Goal: Information Seeking & Learning: Check status

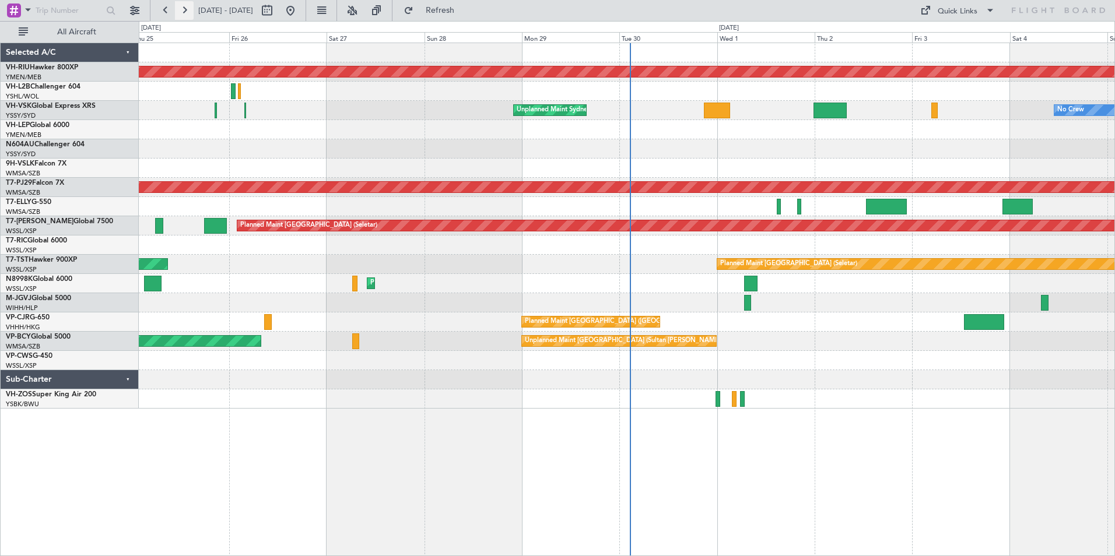
click at [185, 10] on button at bounding box center [184, 10] width 19 height 19
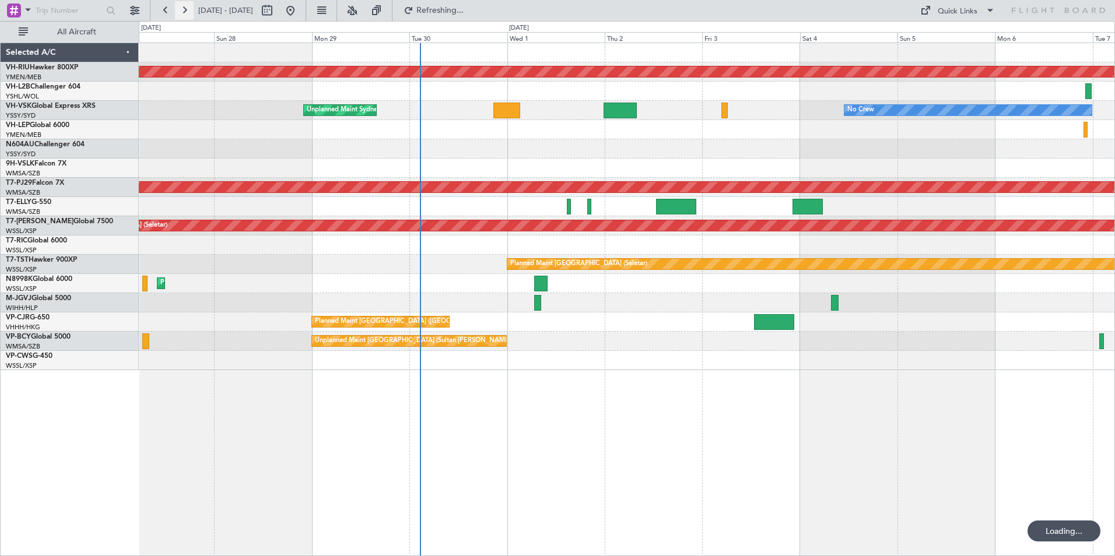
click at [185, 10] on button at bounding box center [184, 10] width 19 height 19
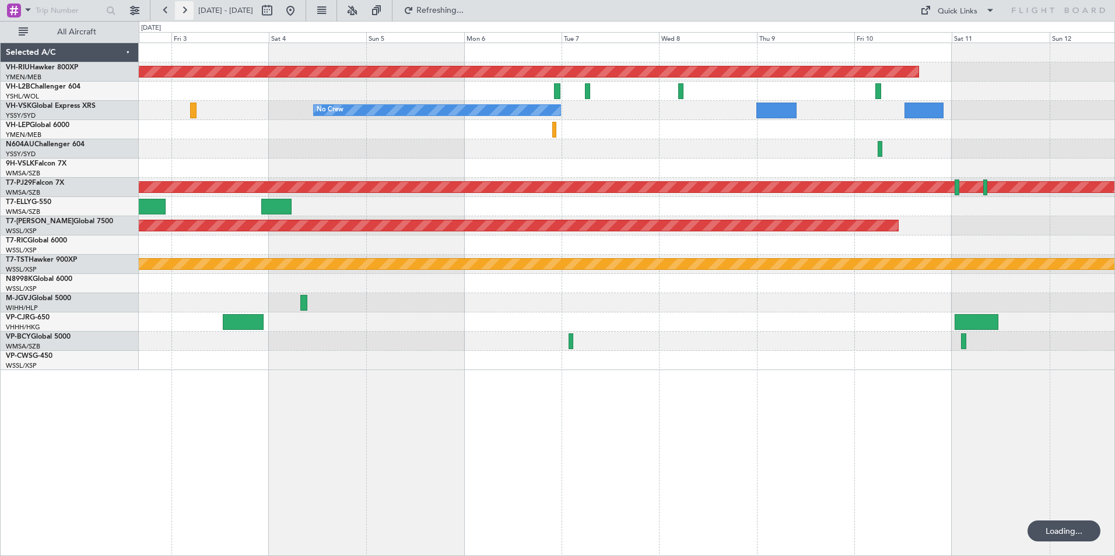
click at [185, 10] on button at bounding box center [184, 10] width 19 height 19
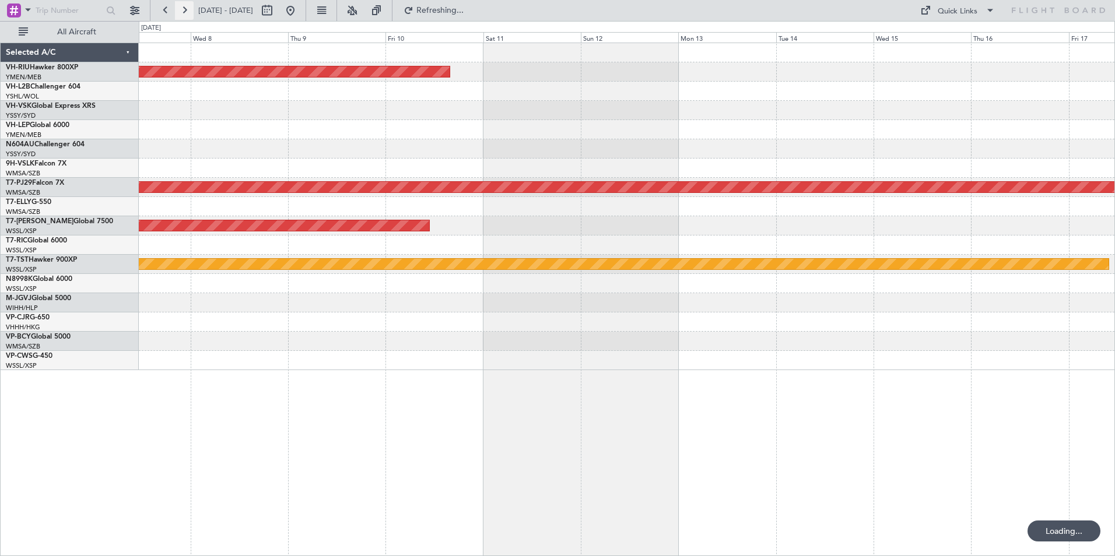
click at [185, 10] on button at bounding box center [184, 10] width 19 height 19
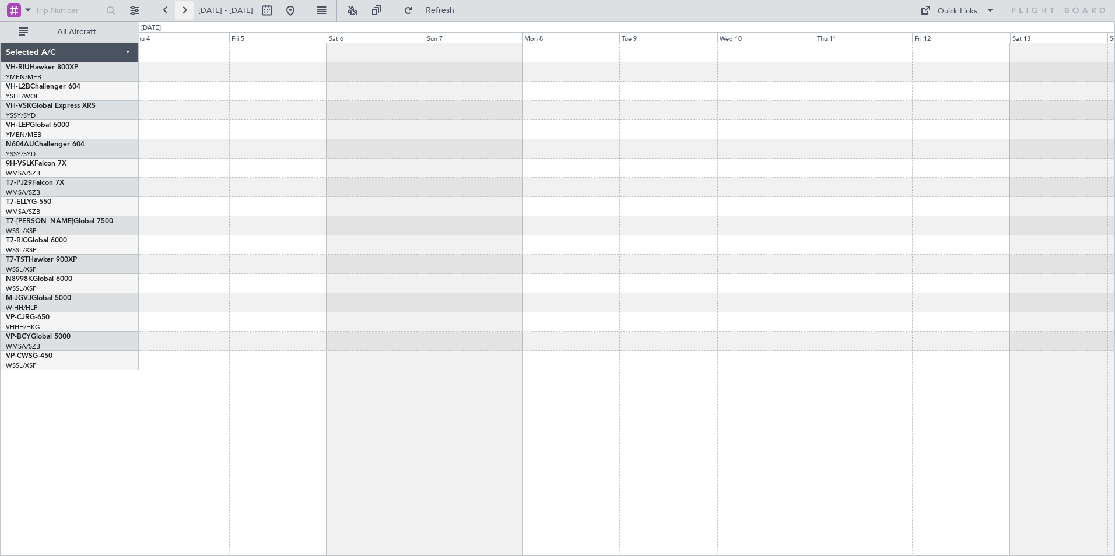
click at [185, 10] on button at bounding box center [184, 10] width 19 height 19
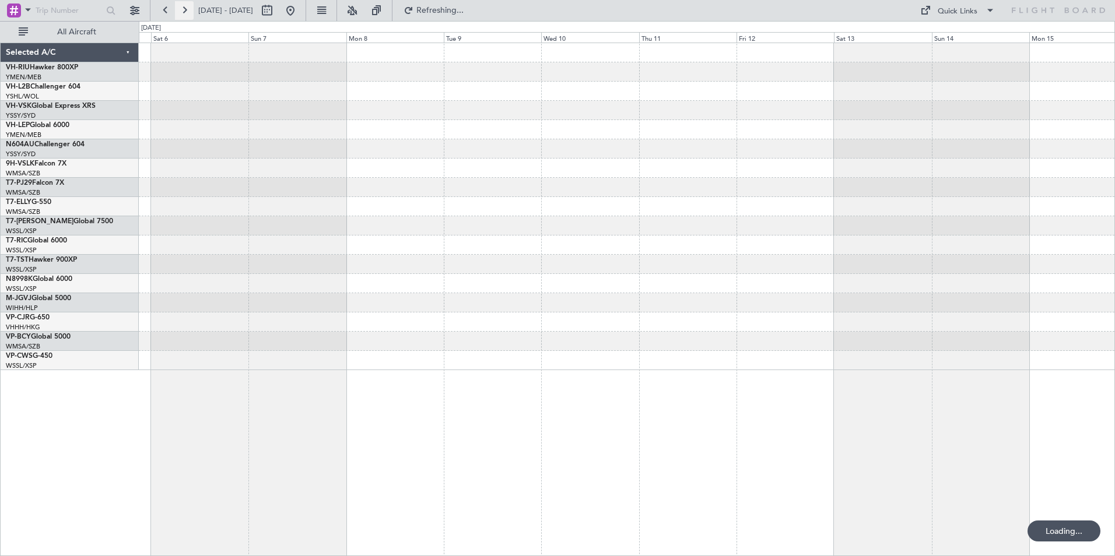
click at [185, 10] on button at bounding box center [184, 10] width 19 height 19
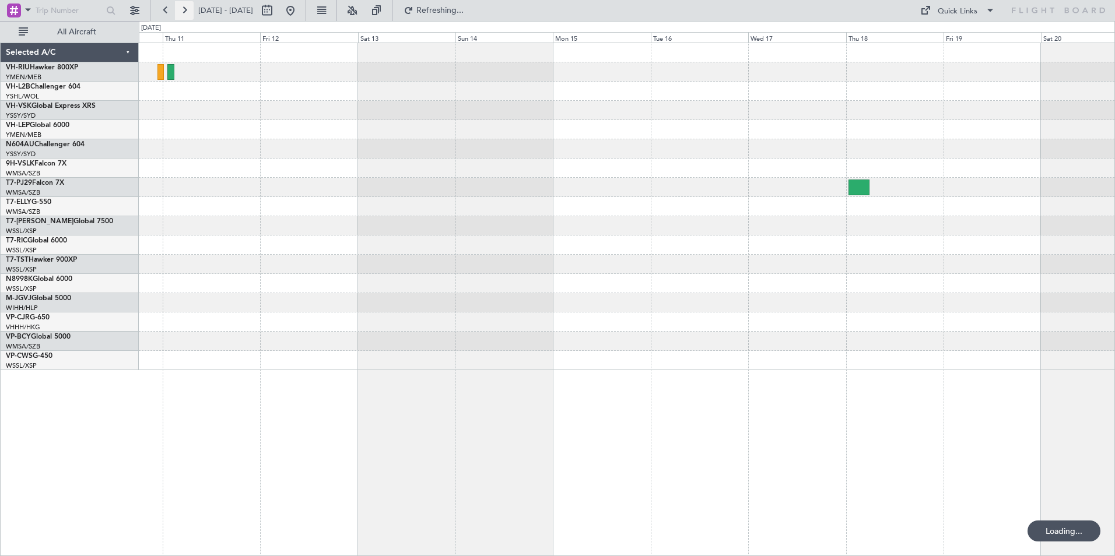
click at [185, 10] on button at bounding box center [184, 10] width 19 height 19
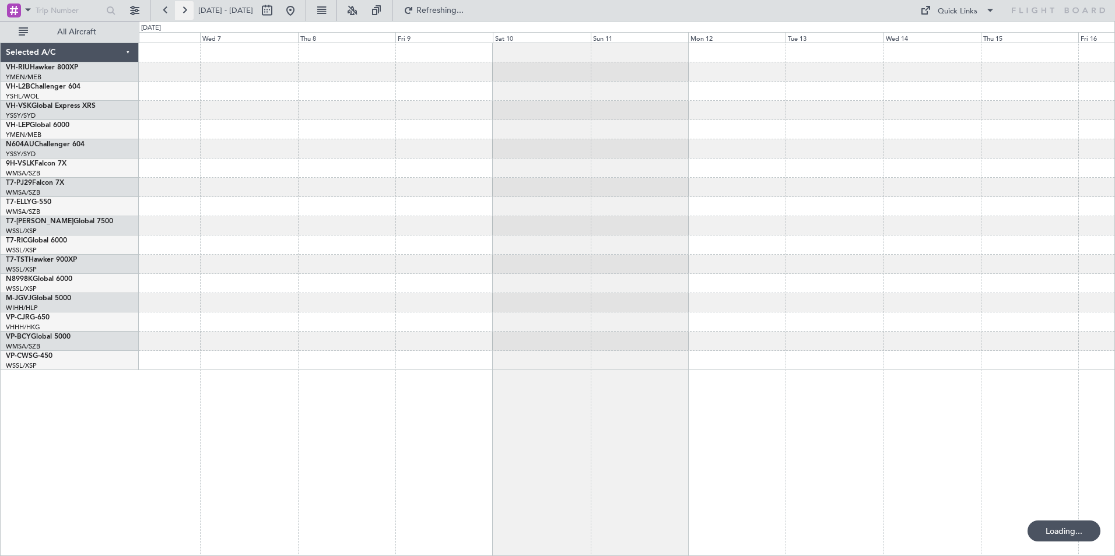
click at [185, 10] on button at bounding box center [184, 10] width 19 height 19
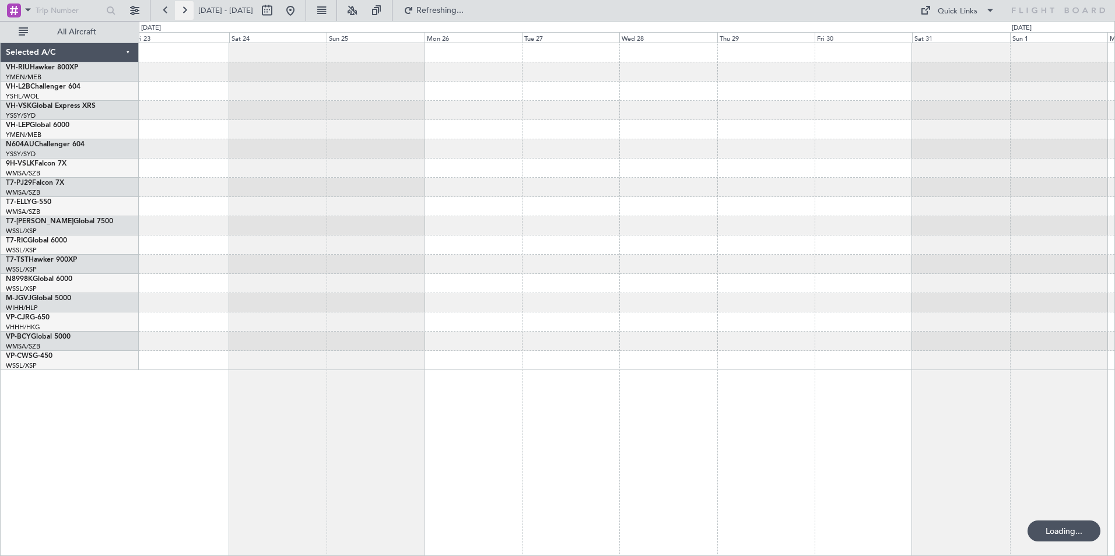
click at [185, 10] on button at bounding box center [184, 10] width 19 height 19
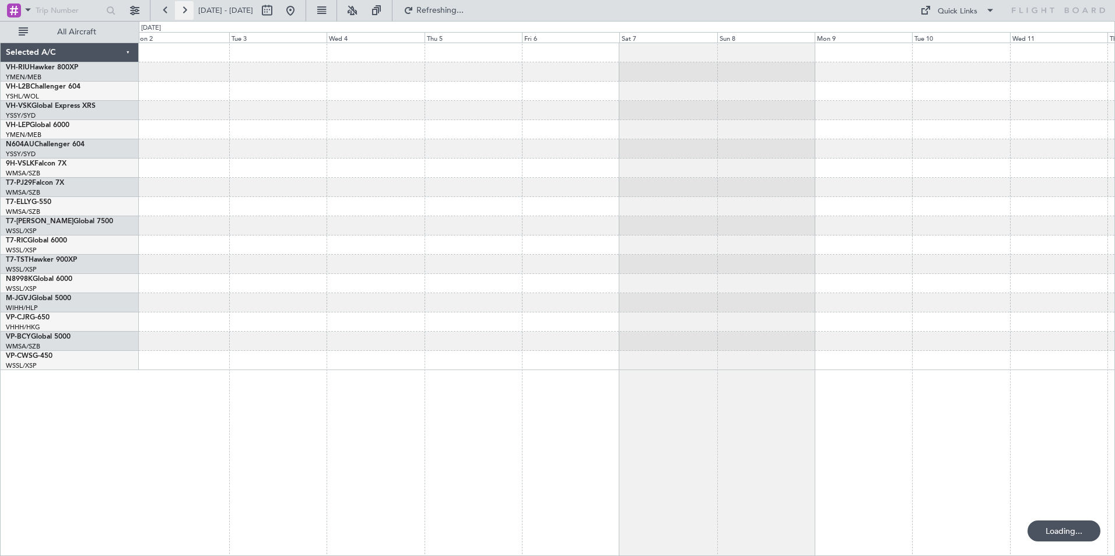
click at [185, 10] on button at bounding box center [184, 10] width 19 height 19
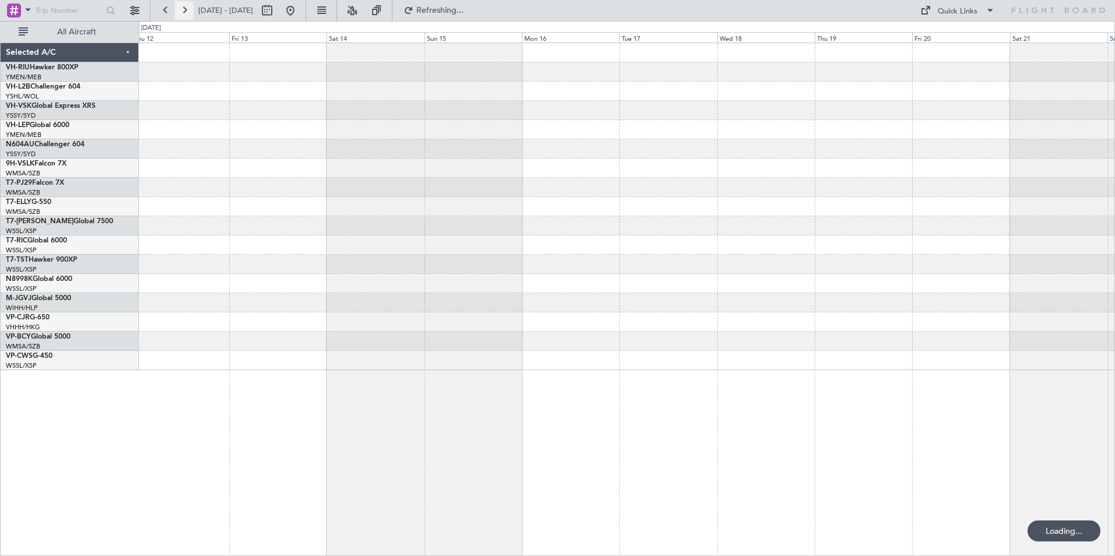
click at [185, 10] on button at bounding box center [184, 10] width 19 height 19
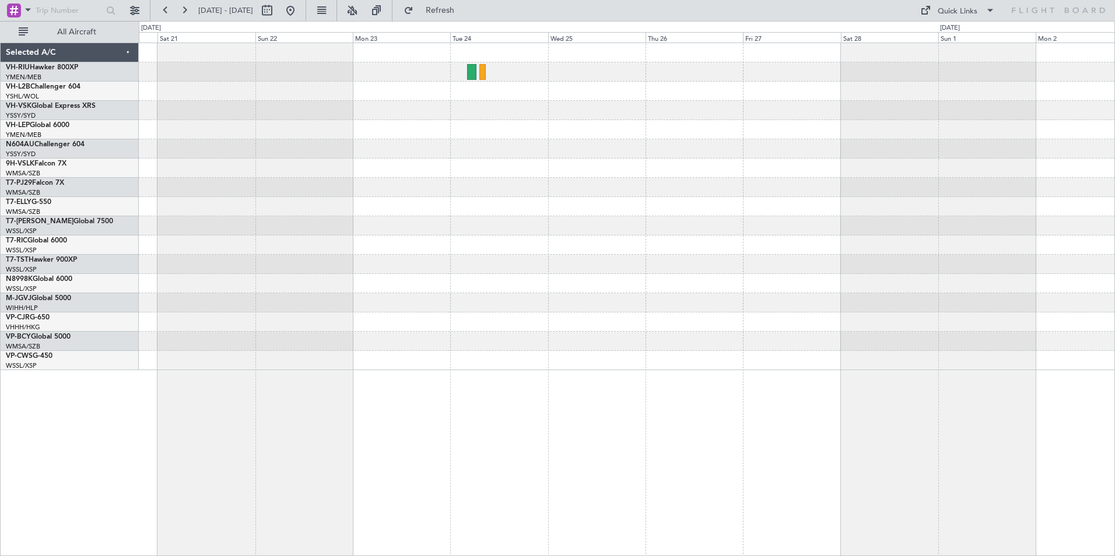
click at [430, 173] on div at bounding box center [627, 206] width 976 height 327
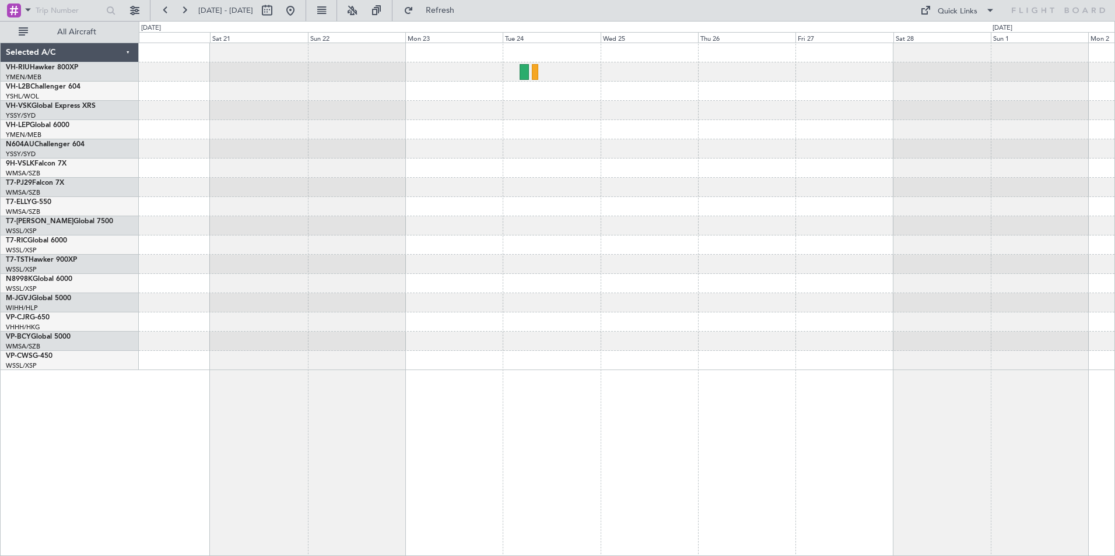
click at [196, 156] on div at bounding box center [627, 148] width 976 height 19
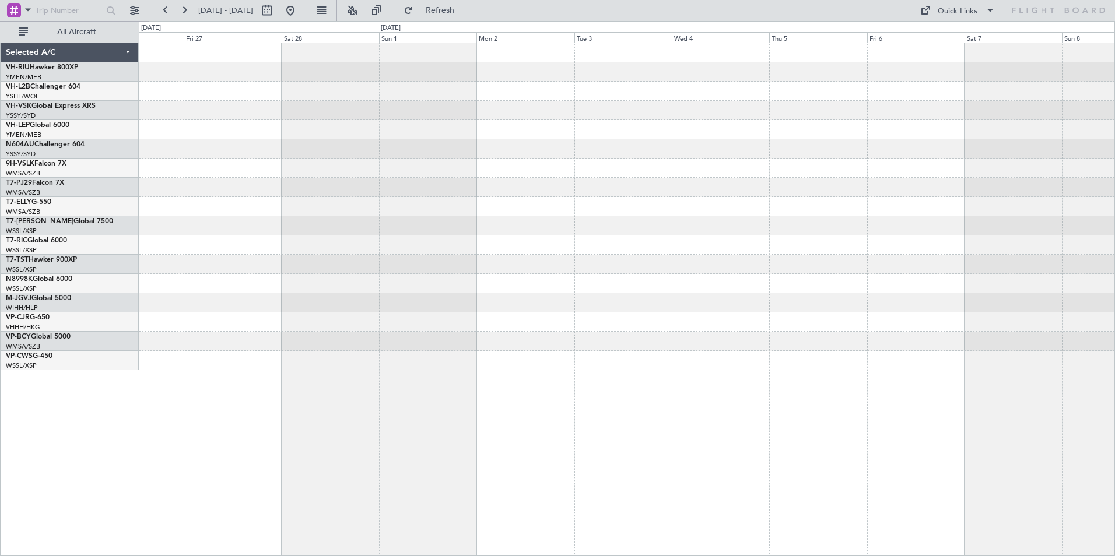
click at [327, 184] on div at bounding box center [627, 187] width 976 height 19
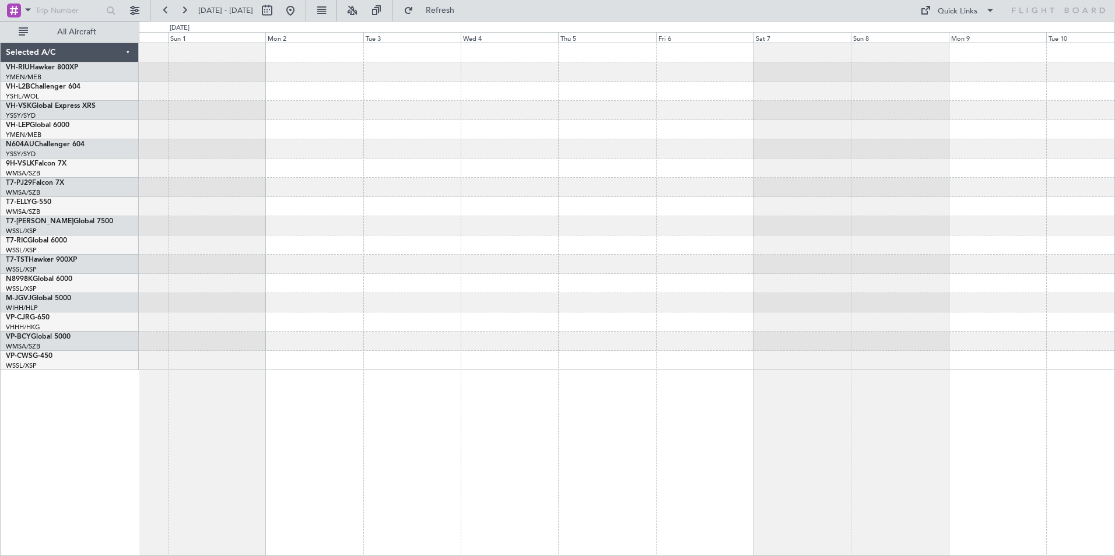
click at [703, 183] on div at bounding box center [627, 206] width 976 height 327
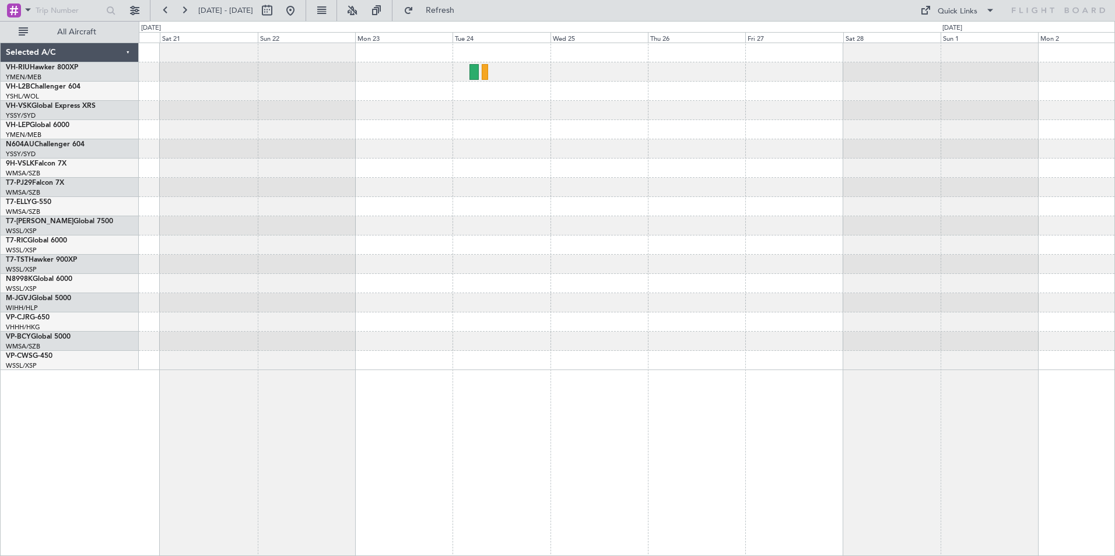
click at [627, 155] on div at bounding box center [627, 206] width 976 height 327
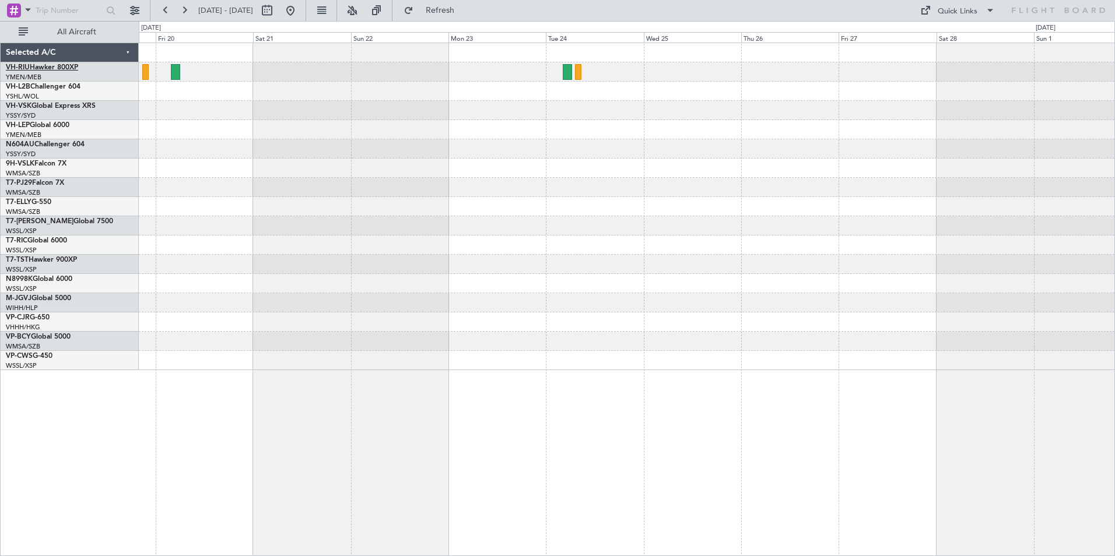
click at [43, 67] on link "VH-RIU Hawker 800XP" at bounding box center [42, 67] width 72 height 7
click at [1114, 241] on html "[DATE] - [DATE] Refresh Quick Links All Aircraft Selected A/C VH-RIU Hawker 800…" at bounding box center [557, 278] width 1115 height 556
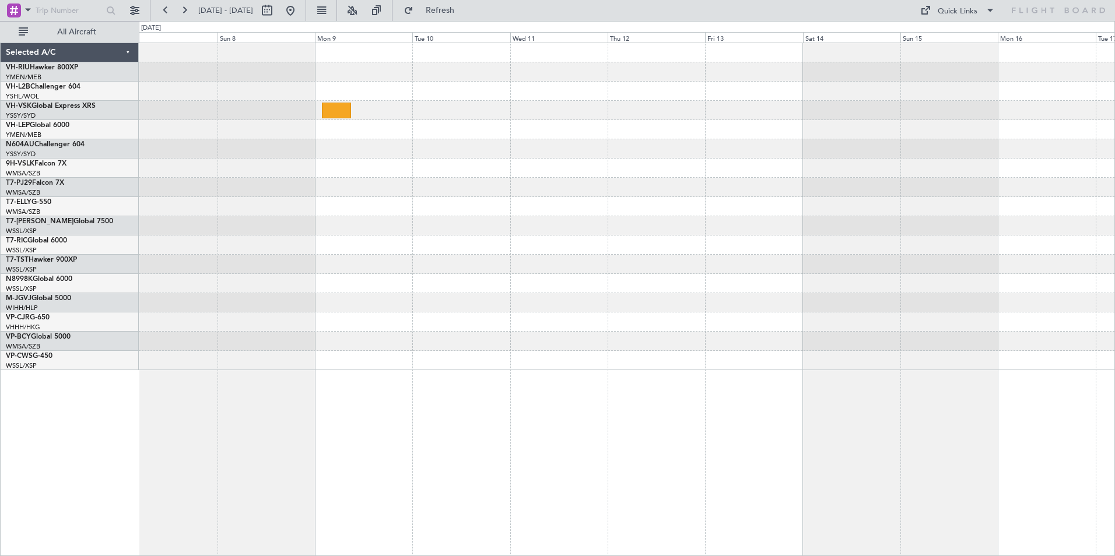
click at [949, 191] on div at bounding box center [627, 206] width 976 height 327
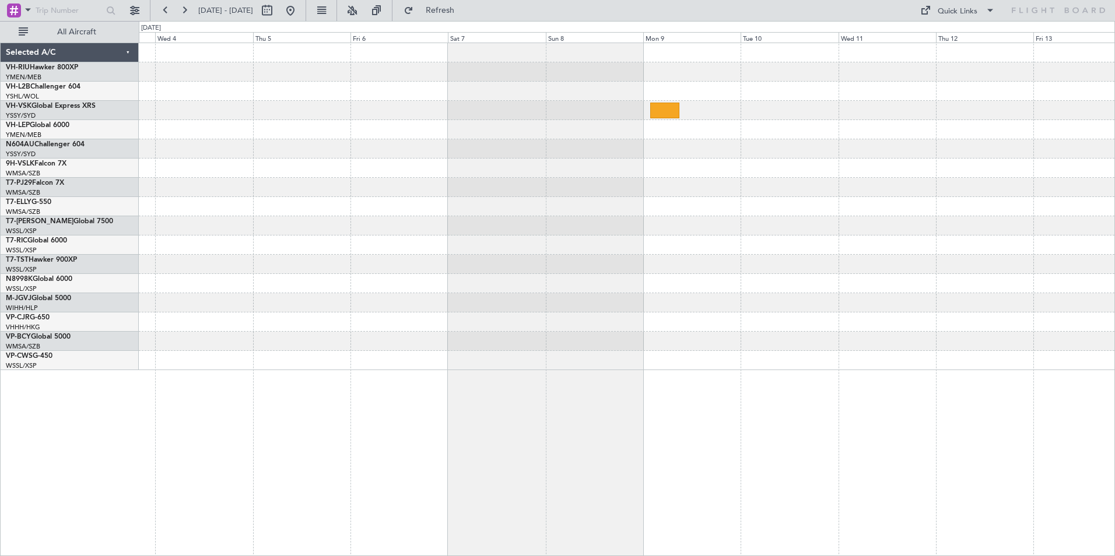
click at [978, 183] on div "Selected A/C VH-RIU Hawker 800XP YMEN/MEB [GEOGRAPHIC_DATA] ([GEOGRAPHIC_DATA])…" at bounding box center [557, 288] width 1115 height 535
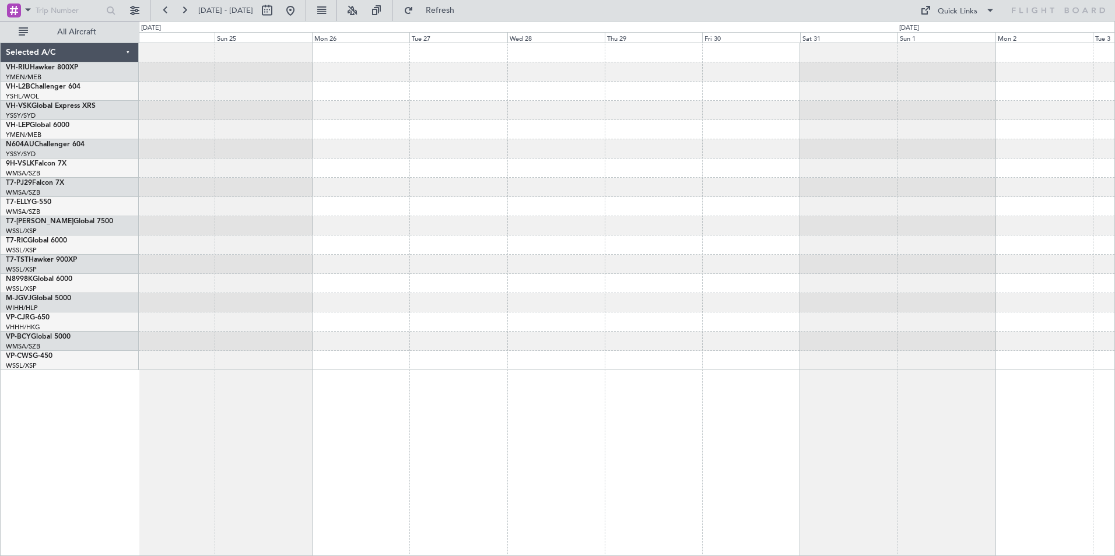
click at [953, 219] on div "Selected A/C VH-RIU Hawker 800XP YMEN/MEB [GEOGRAPHIC_DATA] ([GEOGRAPHIC_DATA])…" at bounding box center [557, 288] width 1115 height 535
click at [730, 171] on div at bounding box center [627, 206] width 976 height 327
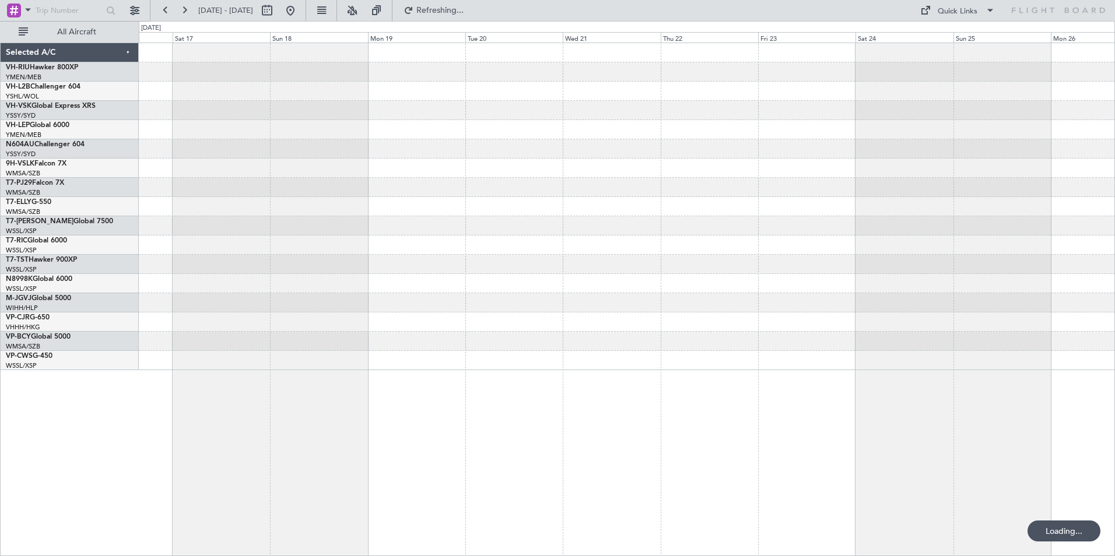
click at [1008, 139] on div at bounding box center [627, 206] width 976 height 327
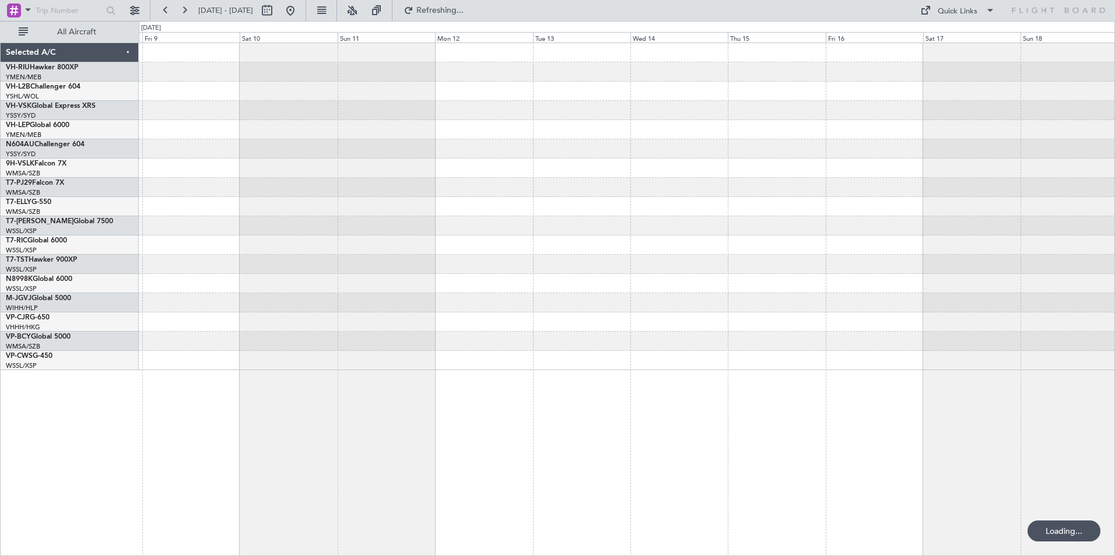
click at [1084, 161] on div at bounding box center [627, 206] width 976 height 327
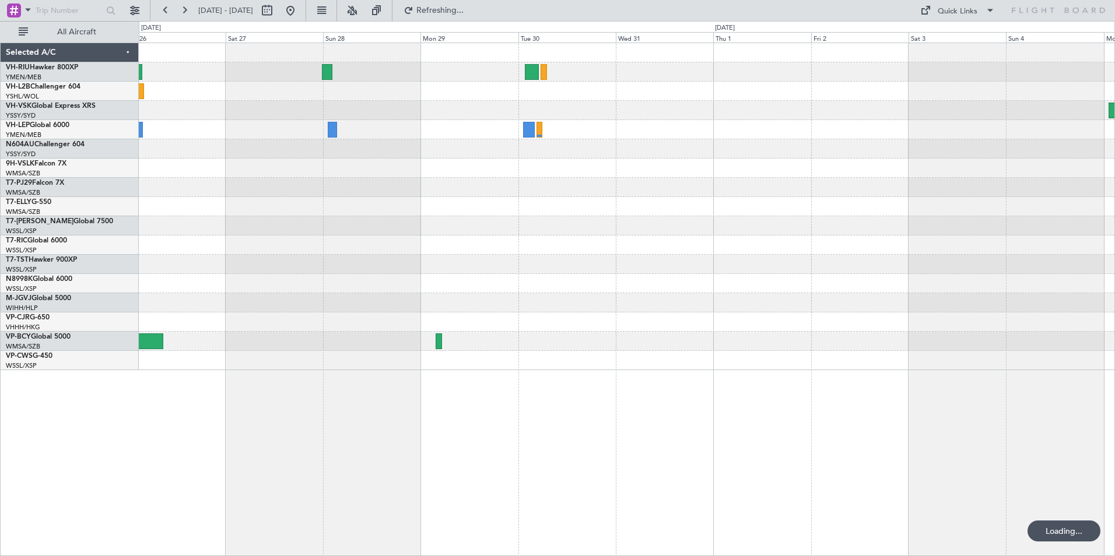
click at [1072, 196] on div at bounding box center [627, 206] width 976 height 327
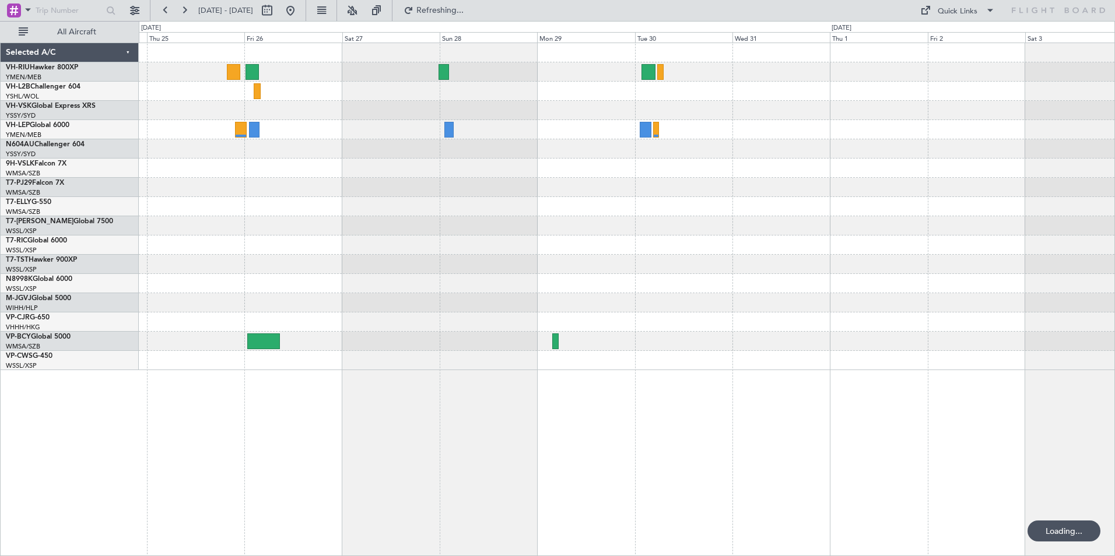
click at [1101, 215] on div at bounding box center [627, 206] width 976 height 327
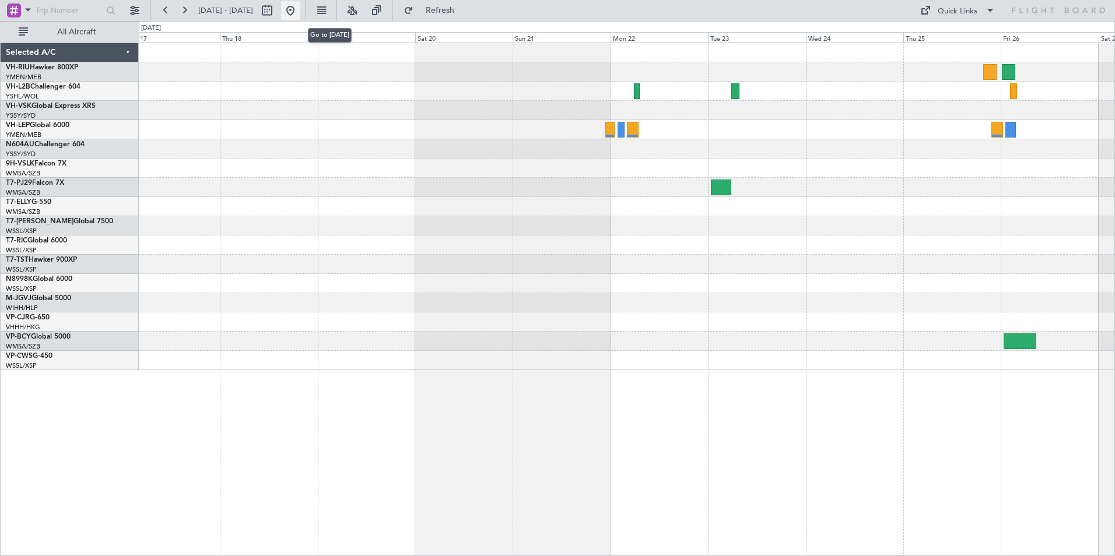
click at [300, 9] on button at bounding box center [290, 10] width 19 height 19
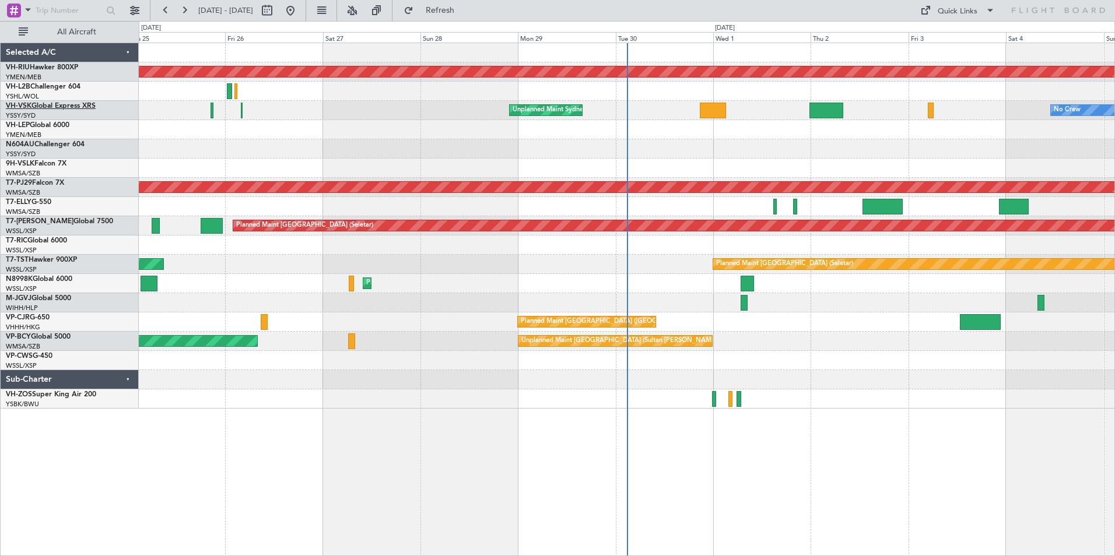
click at [52, 104] on link "VH-VSK Global Express XRS" at bounding box center [51, 106] width 90 height 7
click at [699, 160] on div "Planned Maint [GEOGRAPHIC_DATA] ([GEOGRAPHIC_DATA]) Unplanned Maint Sydney ([PE…" at bounding box center [627, 226] width 976 height 366
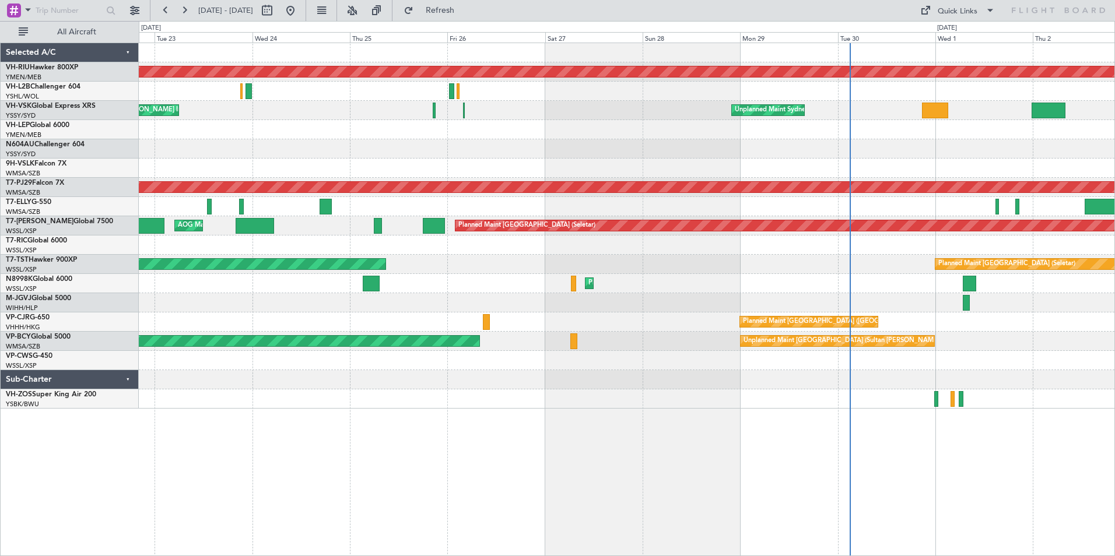
click at [579, 163] on div "Planned Maint [GEOGRAPHIC_DATA] ([GEOGRAPHIC_DATA]) Unplanned Maint Sydney ([PE…" at bounding box center [627, 226] width 976 height 366
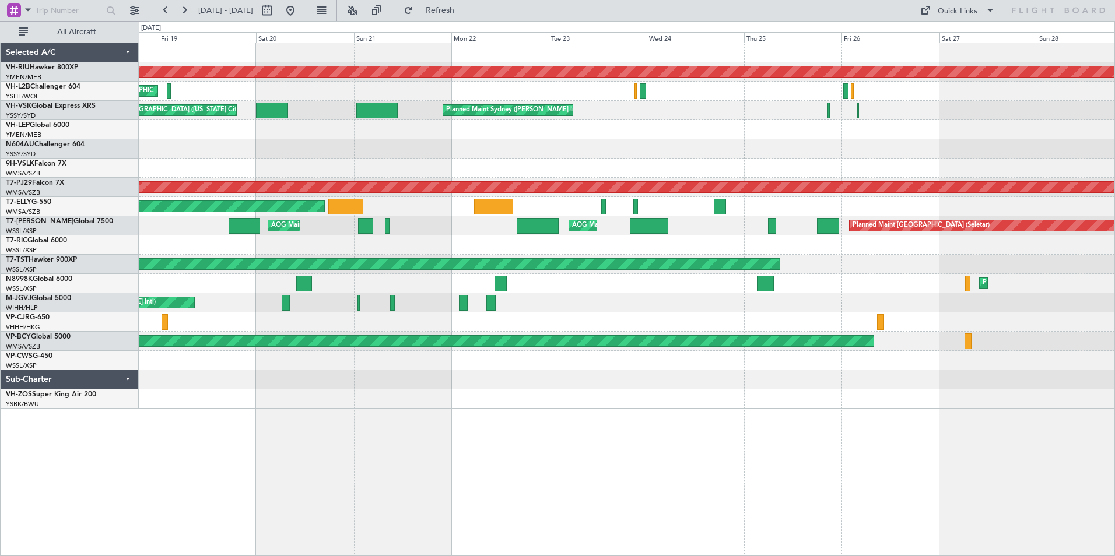
click at [559, 159] on div "Planned Maint [GEOGRAPHIC_DATA] ([GEOGRAPHIC_DATA]) Unplanned Maint [GEOGRAPHIC…" at bounding box center [627, 226] width 976 height 366
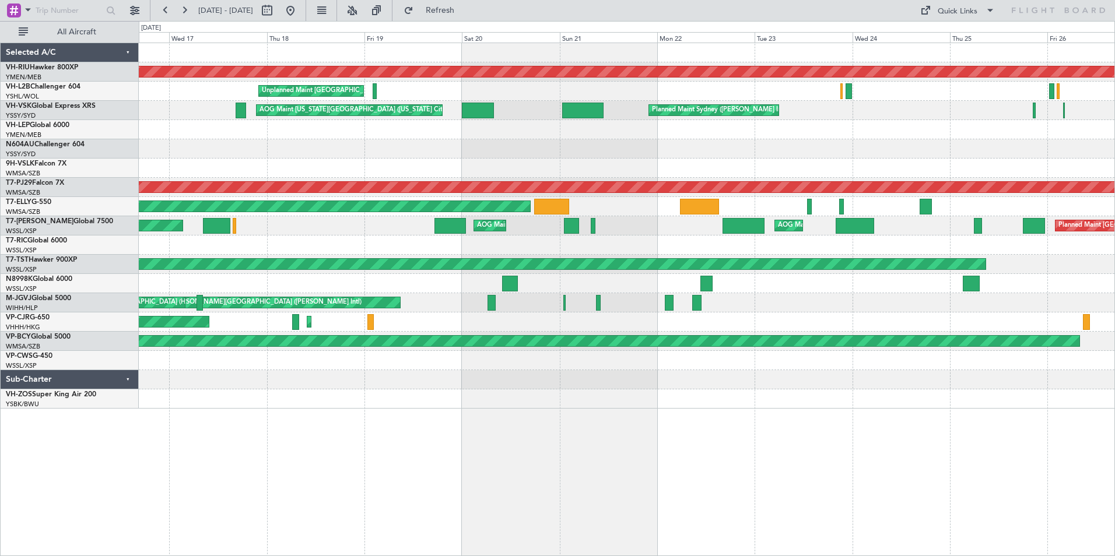
click at [648, 171] on div "Planned Maint [GEOGRAPHIC_DATA] ([GEOGRAPHIC_DATA]) Unplanned Maint [GEOGRAPHIC…" at bounding box center [627, 226] width 976 height 366
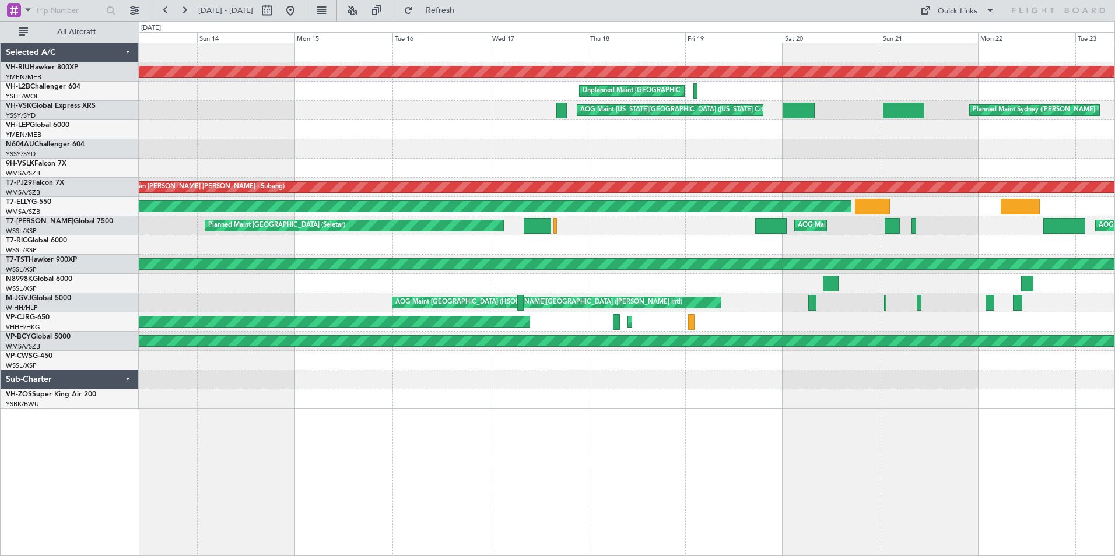
click at [604, 155] on div at bounding box center [627, 148] width 976 height 19
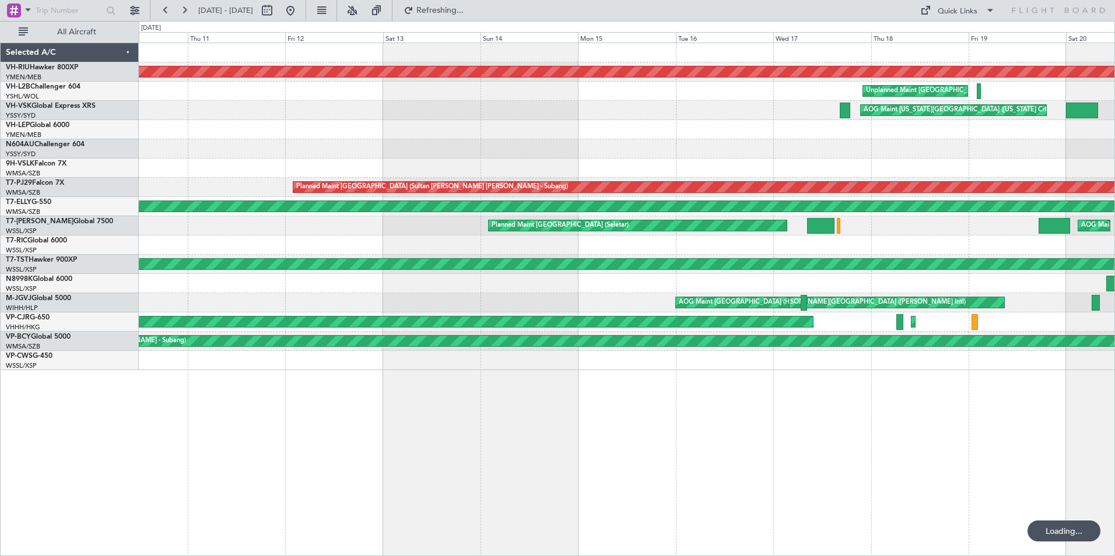
click at [682, 148] on div at bounding box center [627, 148] width 976 height 19
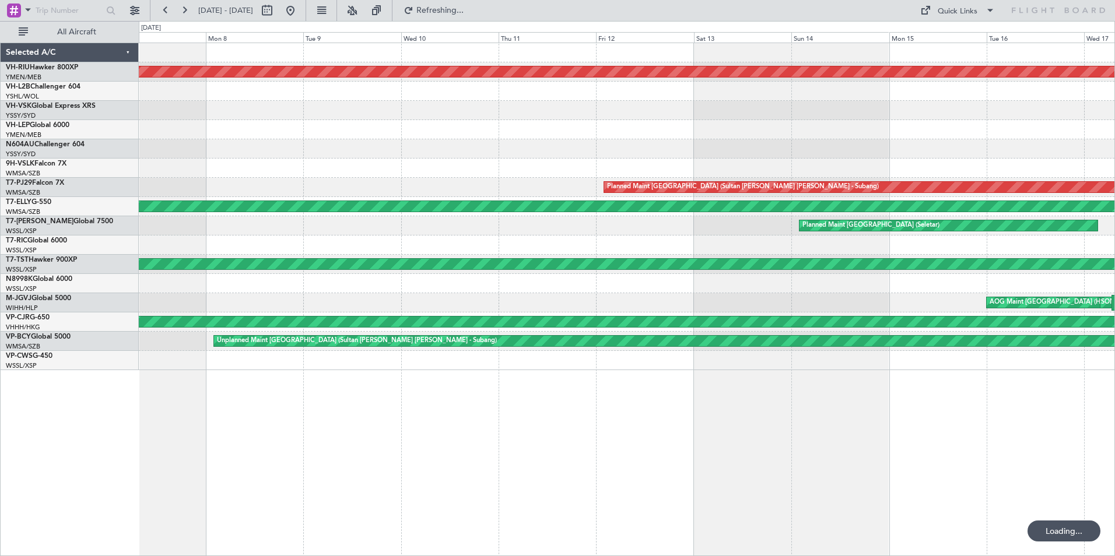
click at [672, 167] on div "Planned Maint [GEOGRAPHIC_DATA] ([GEOGRAPHIC_DATA]) Unplanned Maint [GEOGRAPHIC…" at bounding box center [627, 206] width 976 height 327
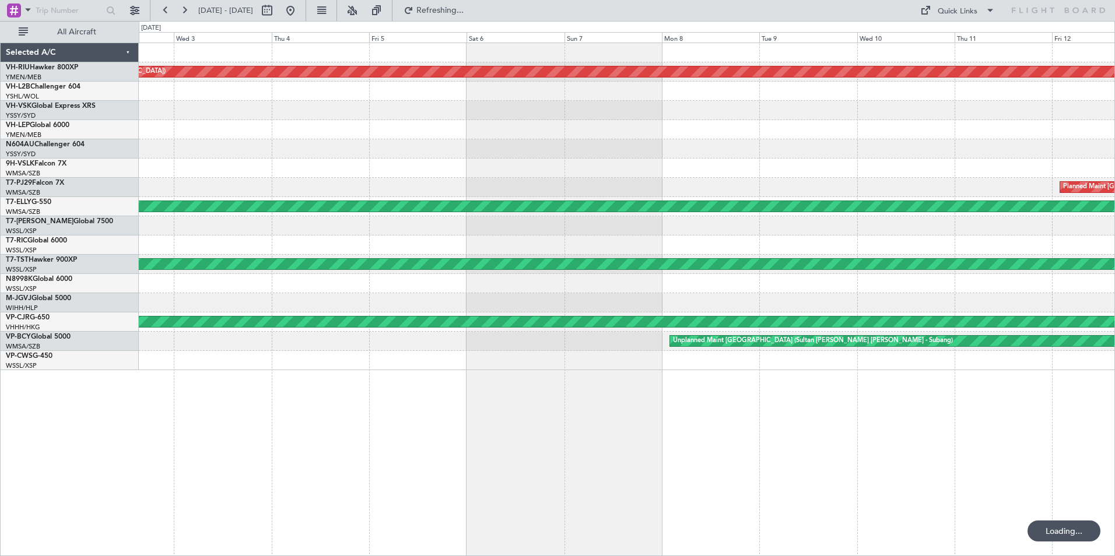
click at [545, 178] on div "Planned Maint [GEOGRAPHIC_DATA] ([GEOGRAPHIC_DATA]) Planned Maint [GEOGRAPHIC_D…" at bounding box center [627, 206] width 976 height 327
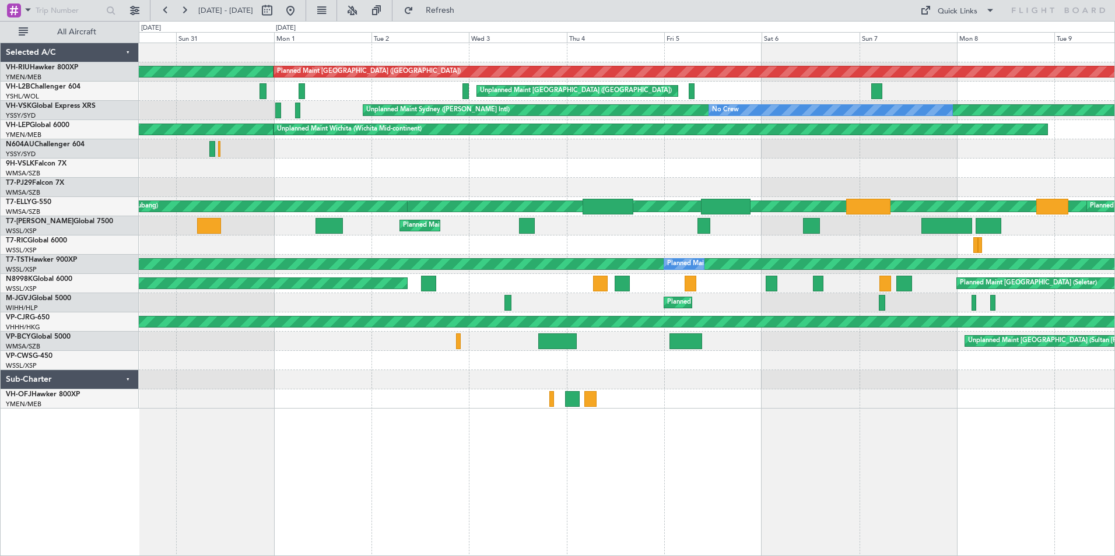
click at [567, 174] on div at bounding box center [627, 168] width 976 height 19
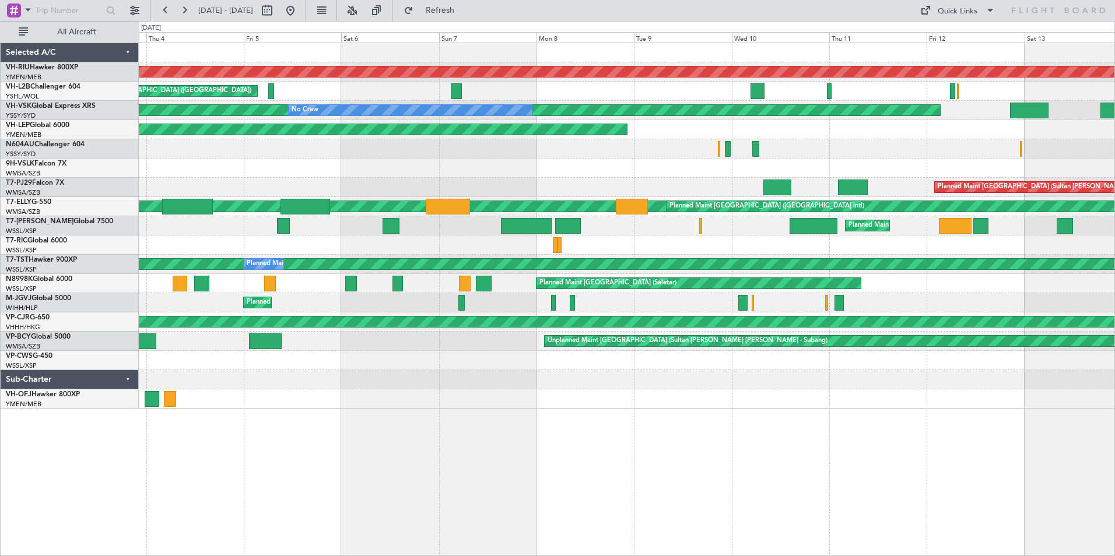
click at [122, 163] on div "Planned Maint [GEOGRAPHIC_DATA] ([GEOGRAPHIC_DATA]) Unplanned Maint [GEOGRAPHIC…" at bounding box center [557, 288] width 1115 height 535
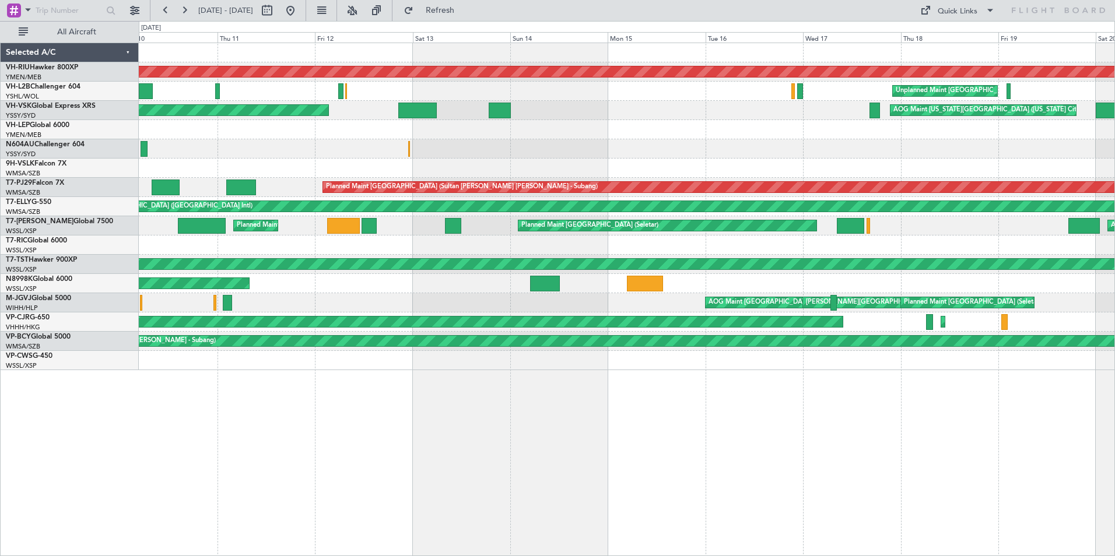
click at [219, 131] on div "Planned Maint [GEOGRAPHIC_DATA] ([GEOGRAPHIC_DATA]) Unplanned Maint [GEOGRAPHIC…" at bounding box center [627, 206] width 976 height 327
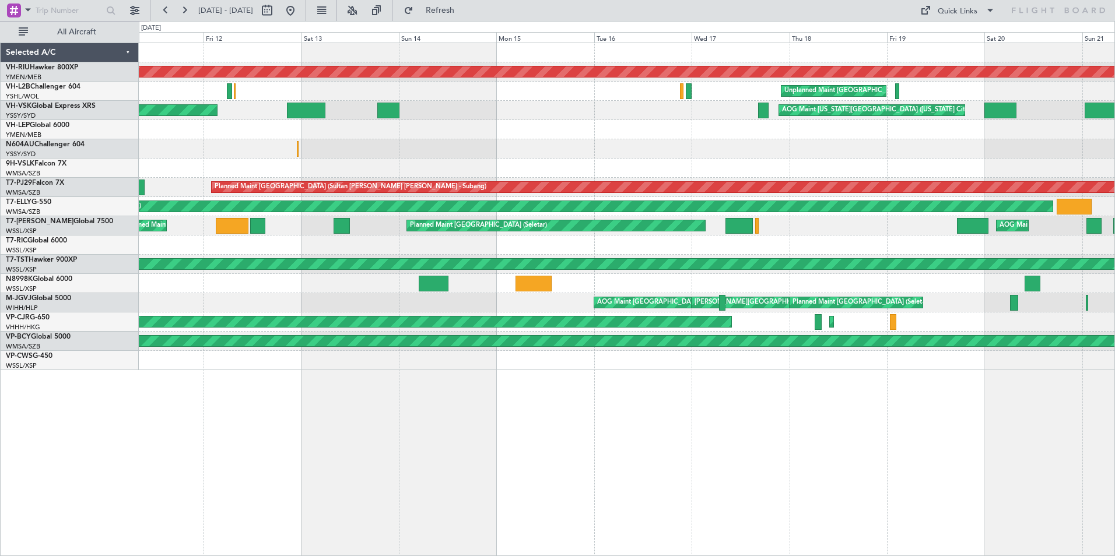
click at [158, 129] on div "Unplanned Maint Wichita (Wichita Mid-continent)" at bounding box center [627, 129] width 976 height 19
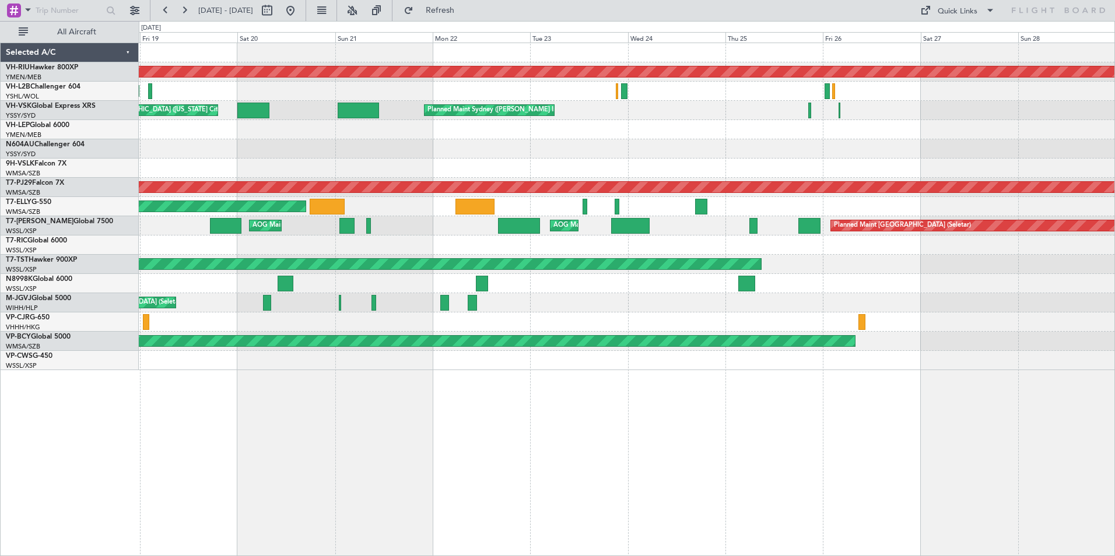
click at [250, 138] on div "Planned Maint [GEOGRAPHIC_DATA] ([GEOGRAPHIC_DATA]) Unplanned Maint [GEOGRAPHIC…" at bounding box center [627, 206] width 976 height 327
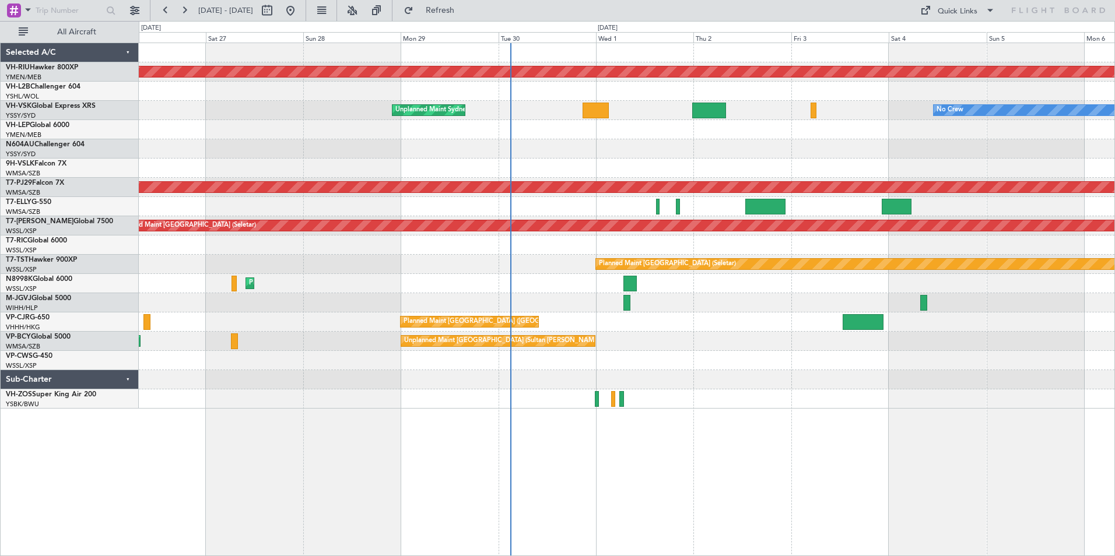
click at [838, 192] on div "Planned Maint [GEOGRAPHIC_DATA] ([GEOGRAPHIC_DATA]) No Crew Unplanned Maint Syd…" at bounding box center [627, 226] width 976 height 366
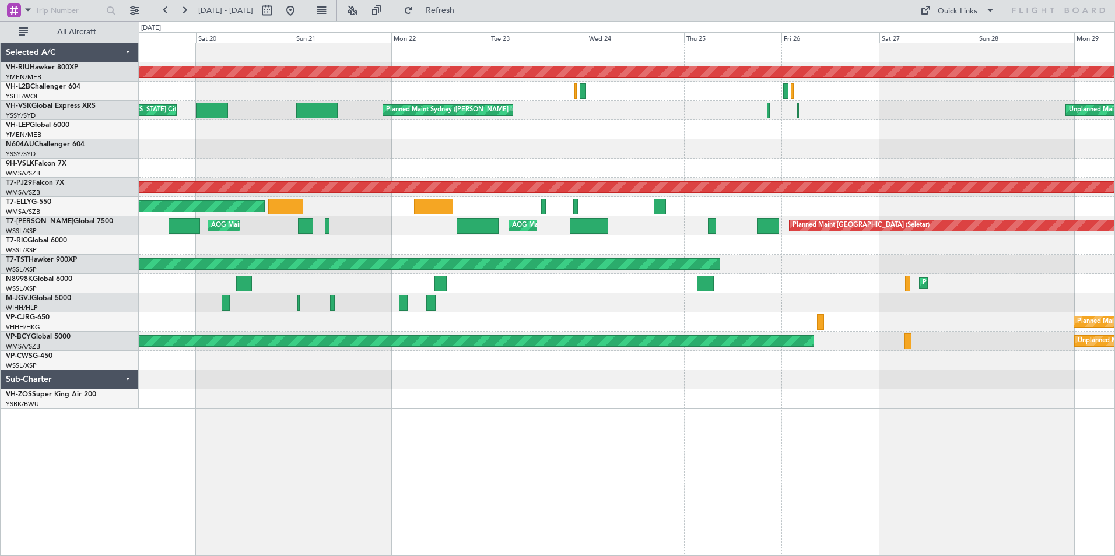
click at [932, 190] on div "Planned Maint [GEOGRAPHIC_DATA] ([GEOGRAPHIC_DATA]) Unplanned Maint [GEOGRAPHIC…" at bounding box center [627, 226] width 976 height 366
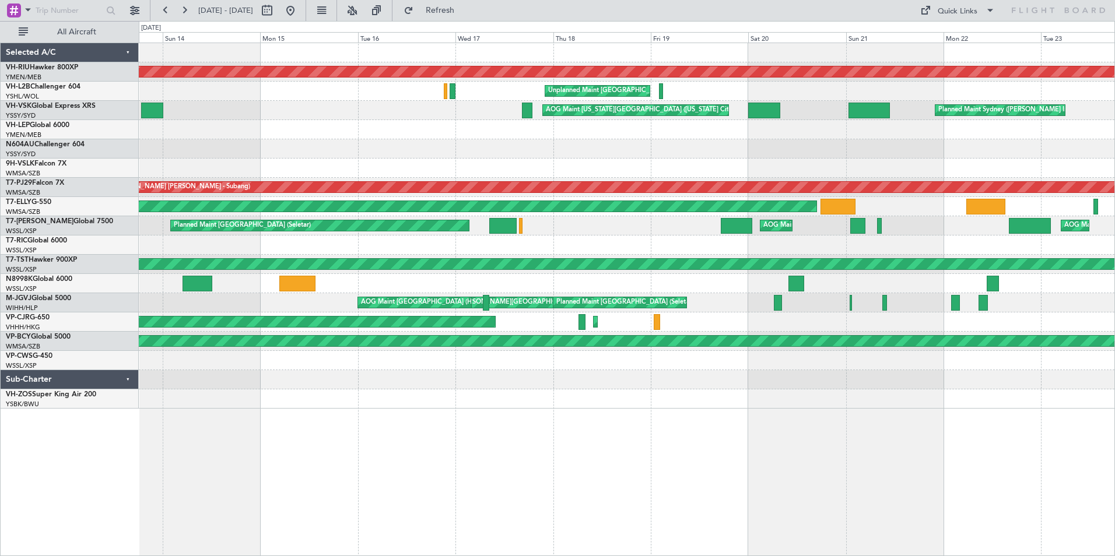
click at [812, 187] on div "Planned Maint [GEOGRAPHIC_DATA] ([GEOGRAPHIC_DATA]) Unplanned Maint [GEOGRAPHIC…" at bounding box center [627, 226] width 976 height 366
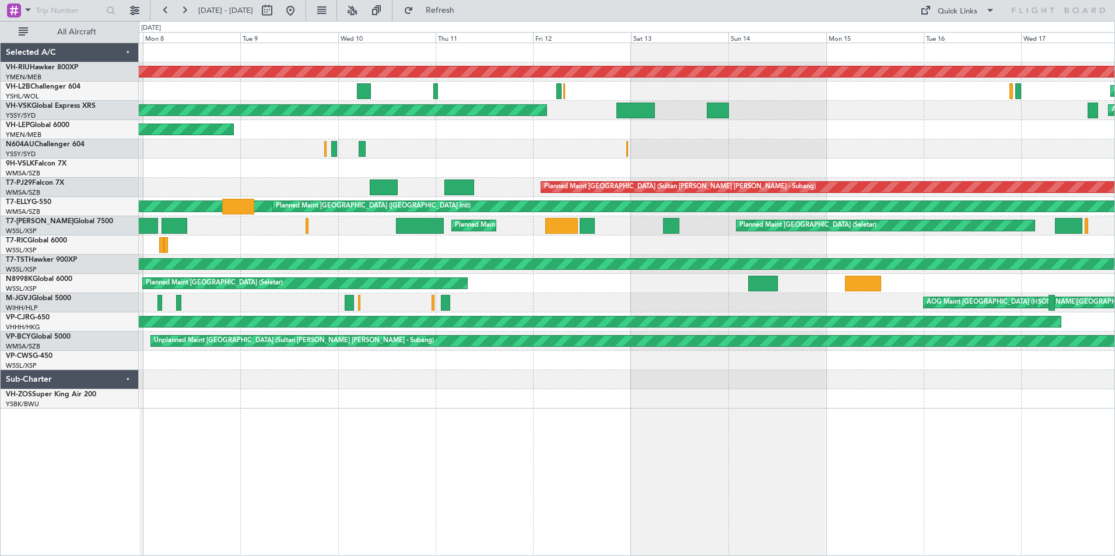
click at [729, 167] on div "Planned Maint [GEOGRAPHIC_DATA] ([GEOGRAPHIC_DATA]) Unplanned Maint [GEOGRAPHIC…" at bounding box center [627, 226] width 976 height 366
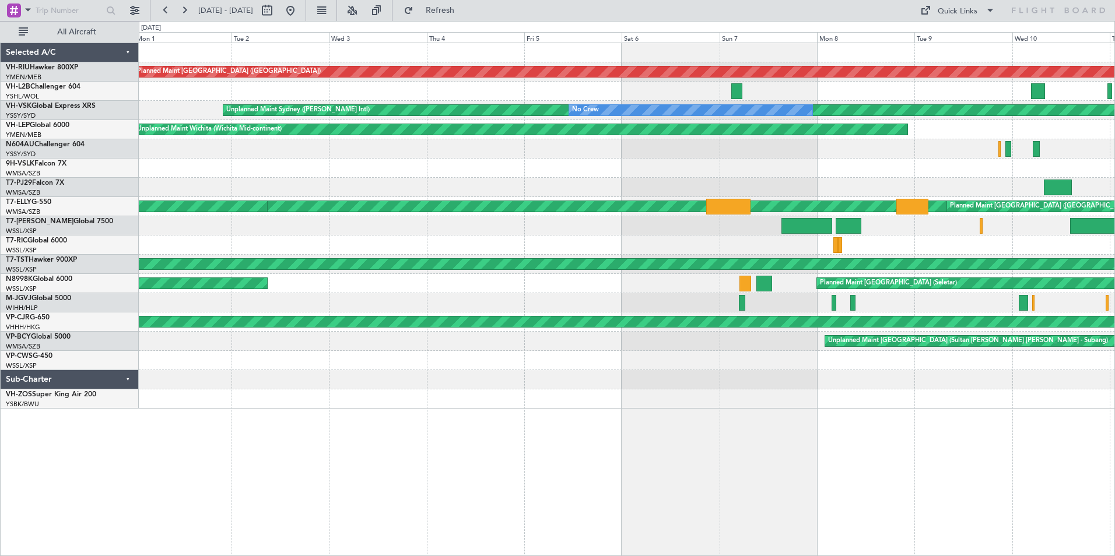
click at [789, 181] on div "Planned Maint [GEOGRAPHIC_DATA] ([GEOGRAPHIC_DATA]) Planned Maint [GEOGRAPHIC_D…" at bounding box center [627, 226] width 976 height 366
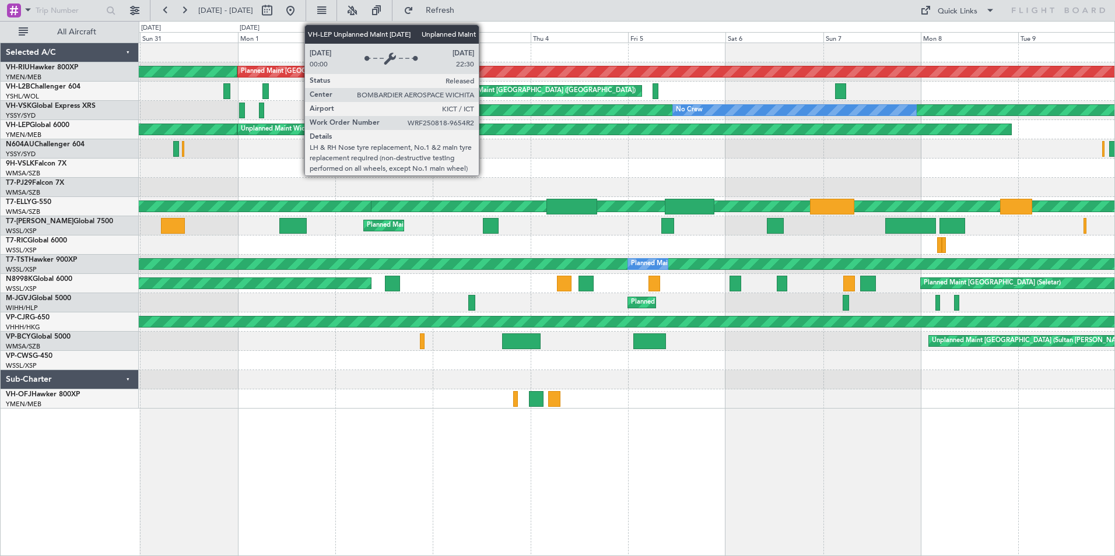
click at [484, 131] on div "Unplanned Maint Wichita (Wichita Mid-continent)" at bounding box center [625, 129] width 774 height 10
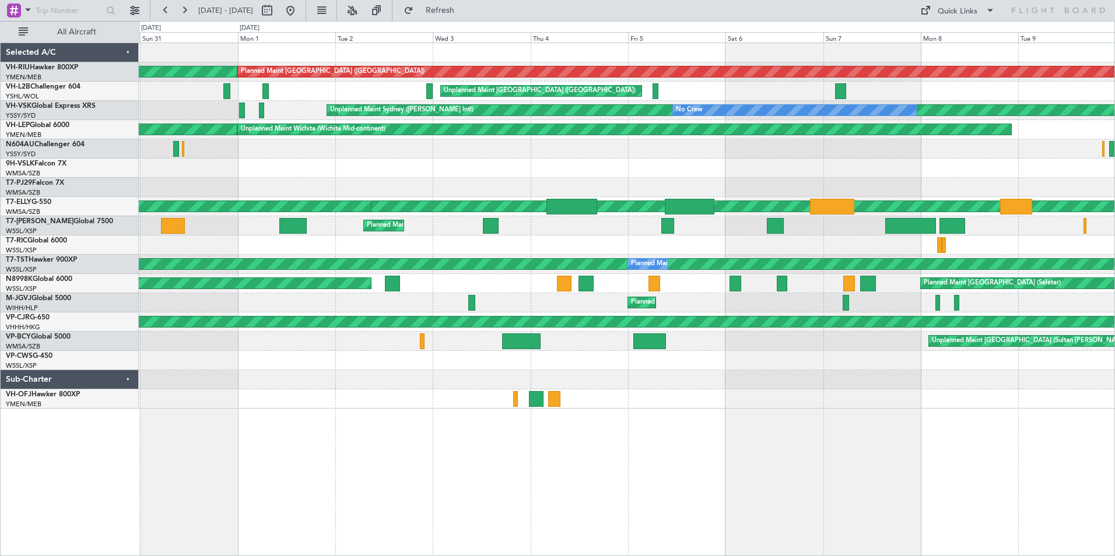
click at [530, 169] on div at bounding box center [627, 168] width 976 height 19
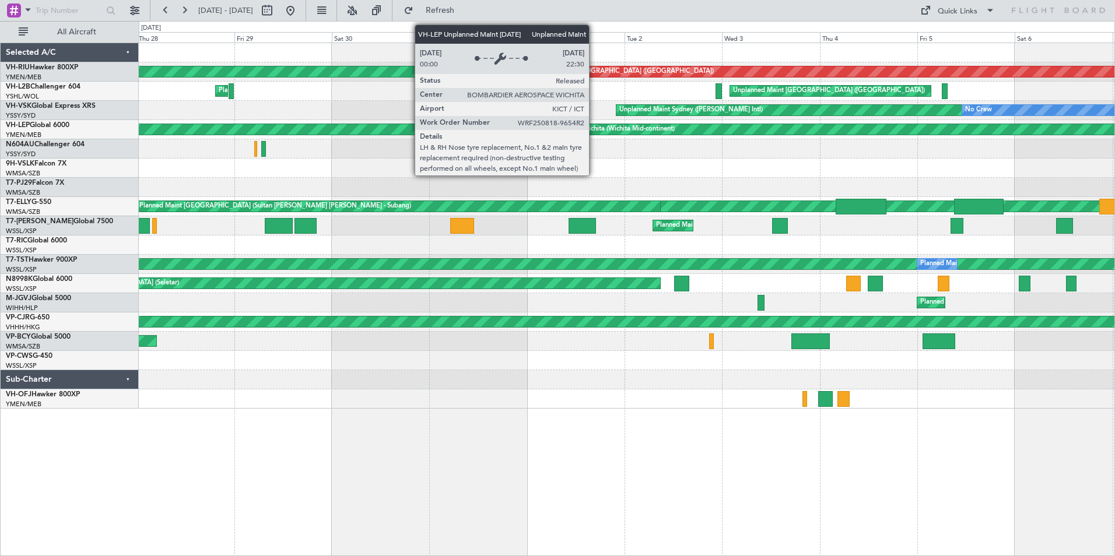
click at [594, 128] on div "Unplanned Maint Wichita (Wichita Mid-continent)" at bounding box center [602, 129] width 145 height 17
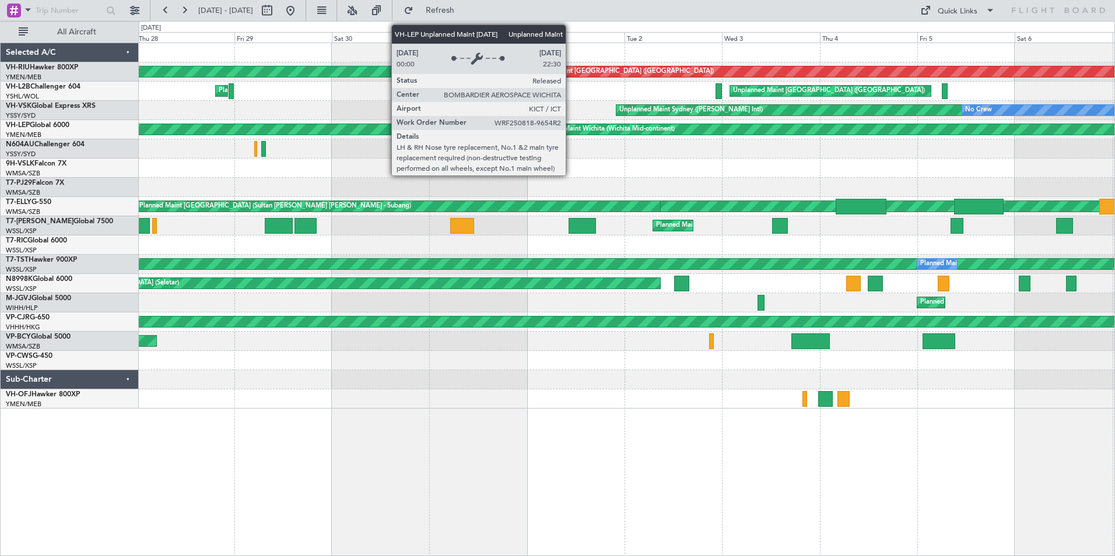
click at [571, 129] on div "Unplanned Maint Wichita (Wichita Mid-continent)" at bounding box center [602, 129] width 145 height 17
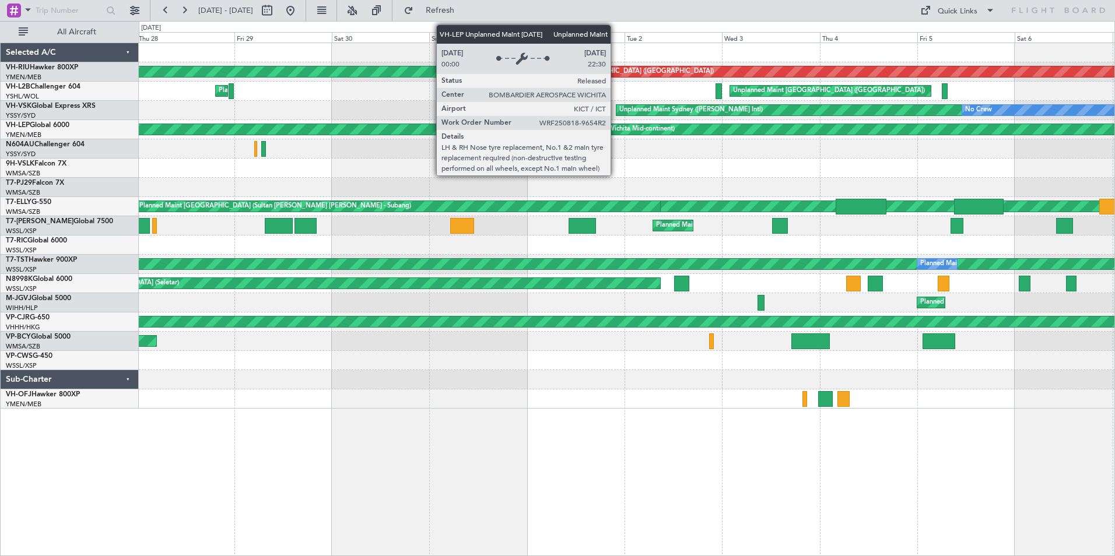
click at [616, 129] on div "Unplanned Maint Wichita (Wichita Mid-continent)" at bounding box center [602, 129] width 145 height 17
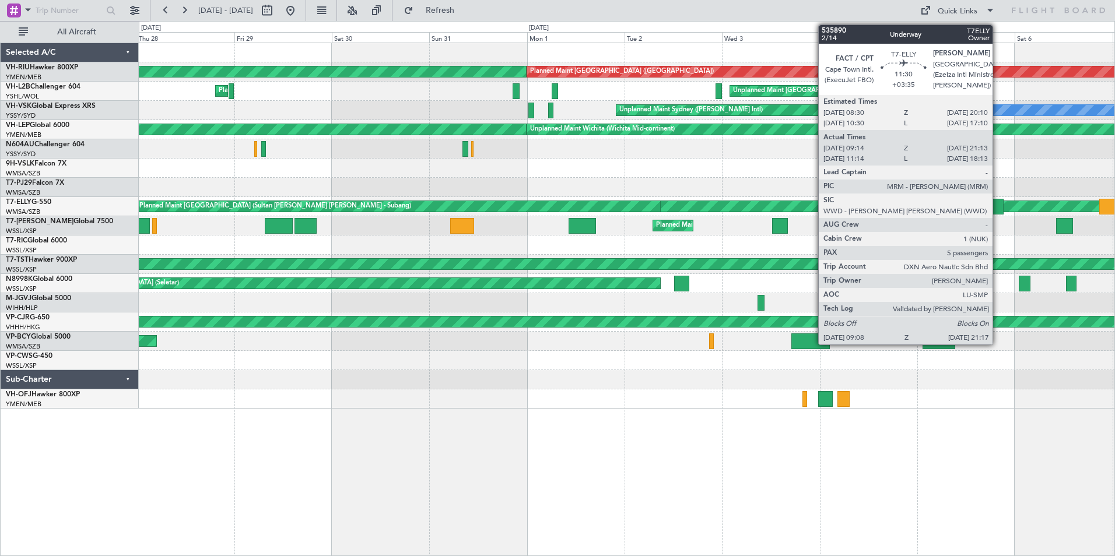
click at [487, 192] on div "Planned Maint [GEOGRAPHIC_DATA] ([GEOGRAPHIC_DATA]) Planned Maint [GEOGRAPHIC_D…" at bounding box center [627, 226] width 976 height 366
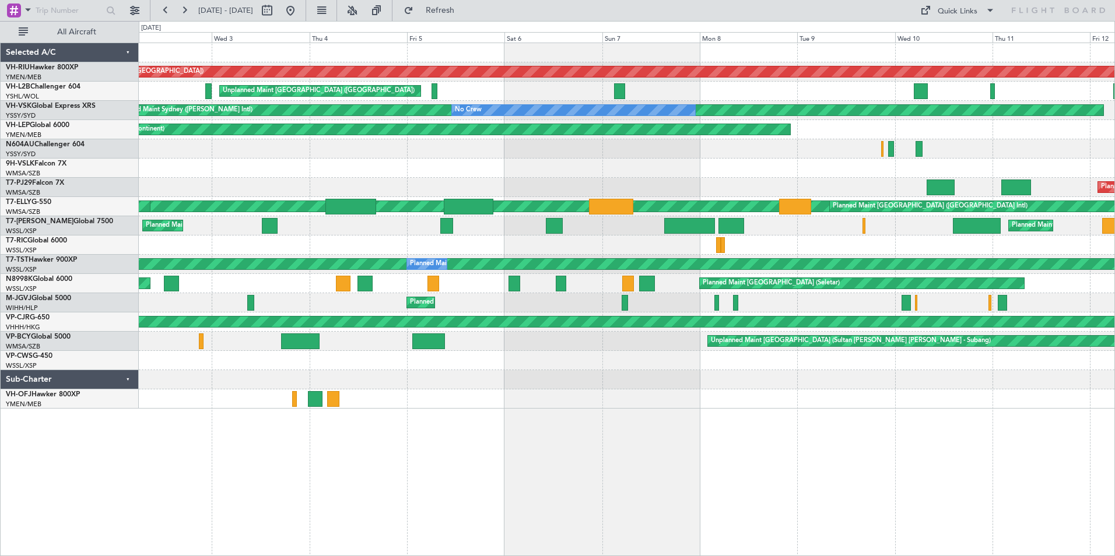
click at [341, 136] on div "Planned Maint [GEOGRAPHIC_DATA] ([GEOGRAPHIC_DATA]) Planned Maint [GEOGRAPHIC_D…" at bounding box center [627, 226] width 976 height 366
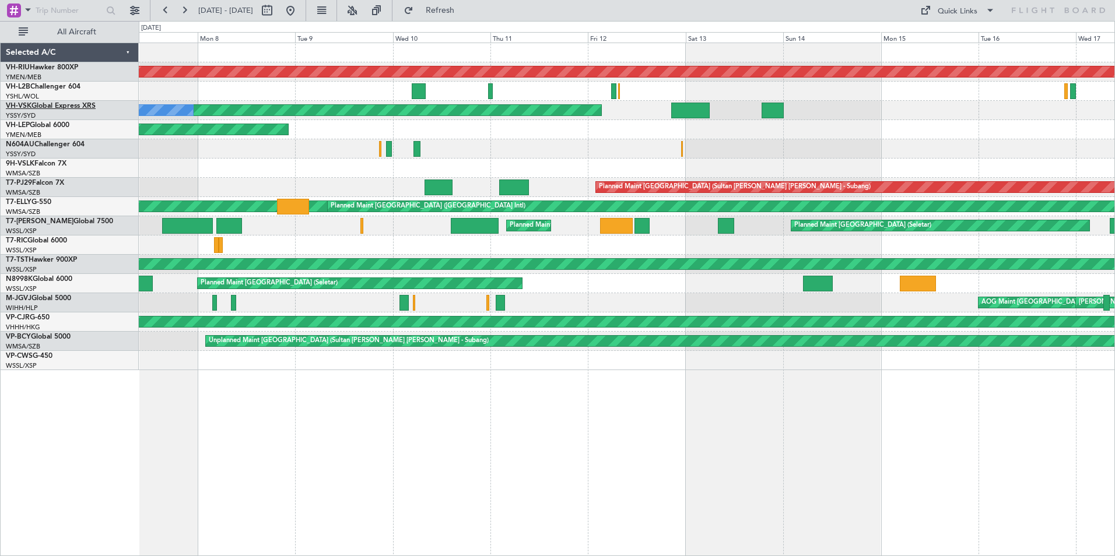
click at [55, 106] on link "VH-VSK Global Express XRS" at bounding box center [51, 106] width 90 height 7
click at [37, 145] on link "N604AU Challenger 604" at bounding box center [45, 144] width 79 height 7
click at [55, 67] on link "VH-RIU Hawker 800XP" at bounding box center [42, 67] width 72 height 7
click at [48, 125] on link "VH-LEP Global 6000" at bounding box center [38, 125] width 64 height 7
